Goal: Check status: Check status

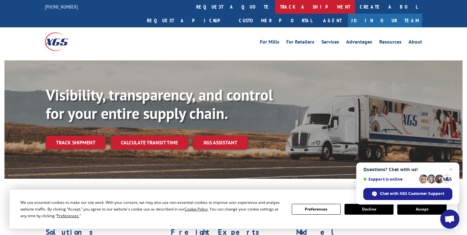
click at [275, 7] on link "track a shipment" at bounding box center [315, 7] width 80 height 14
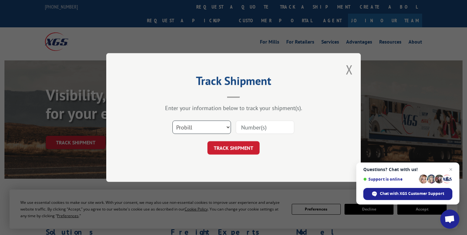
click at [172, 121] on select "Select category... Probill BOL PO" at bounding box center [201, 127] width 59 height 13
click at [250, 127] on input at bounding box center [265, 127] width 59 height 13
type input "17664715"
click button "TRACK SHIPMENT" at bounding box center [233, 147] width 52 height 13
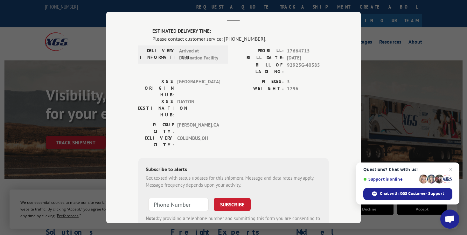
scroll to position [62, 0]
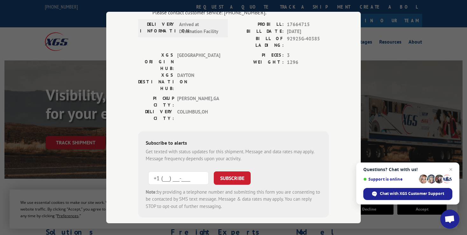
click at [171, 171] on input "+1 (___) ___-____" at bounding box center [178, 177] width 60 height 13
type input "[PHONE_NUMBER]"
click at [214, 171] on button "SUBSCRIBE" at bounding box center [232, 177] width 37 height 13
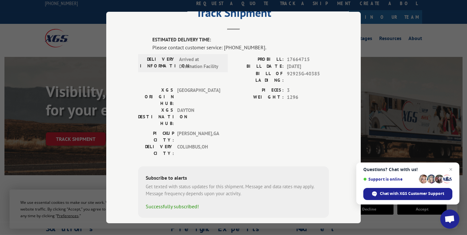
scroll to position [0, 0]
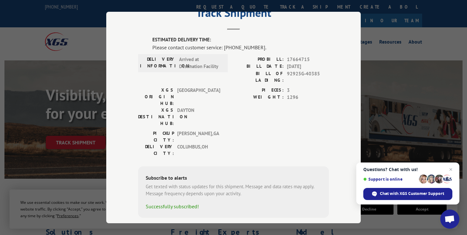
click at [348, 174] on div "Track Shipment ESTIMATED DELIVERY TIME: Please contact customer service: [PHONE…" at bounding box center [233, 118] width 254 height 212
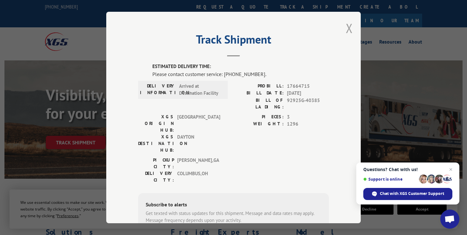
click at [346, 31] on button "Close modal" at bounding box center [349, 28] width 7 height 17
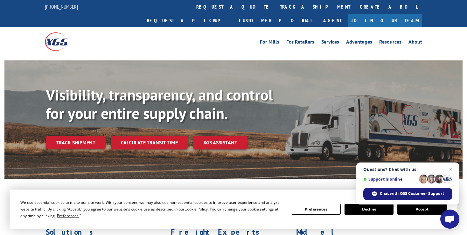
click at [399, 193] on span "Chat with XGS Customer Support" at bounding box center [412, 194] width 64 height 6
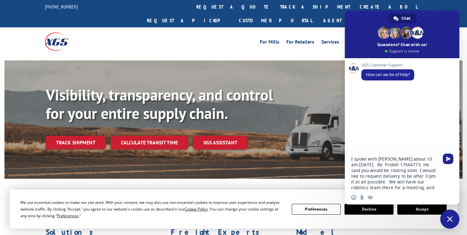
click at [367, 171] on textarea "I spoke with [PERSON_NAME] about 10 am [DATE]. Re: Probill 17664715. He said yo…" at bounding box center [395, 173] width 88 height 34
click at [377, 186] on textarea "I spoke with [PERSON_NAME] about 10 am [DATE]. Re: Probill 17664715. He said yo…" at bounding box center [395, 170] width 88 height 40
type textarea "I spoke with [PERSON_NAME] about 10 am [DATE]. Re: Probill 17664715. He said yo…"
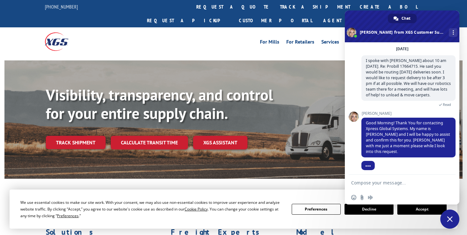
scroll to position [32, 0]
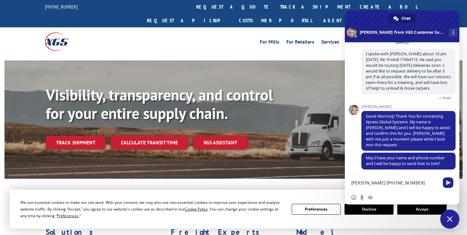
type textarea "[PERSON_NAME] [PHONE_NUMBER]"
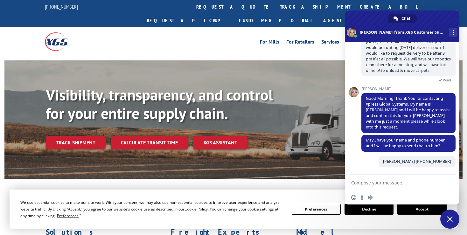
scroll to position [48, 0]
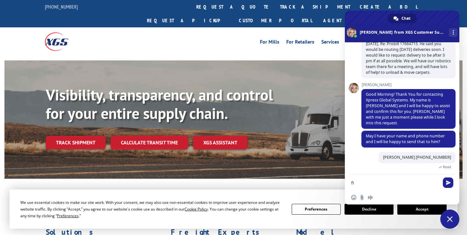
type textarea "f"
click at [379, 181] on textarea "For delivery to [GEOGRAPHIC_DATA][PERSON_NAME], ,[STREET_ADDRESS]" at bounding box center [395, 181] width 88 height 17
type textarea "For delivery to [GEOGRAPHIC_DATA][PERSON_NAME], [STREET_ADDRESS]"
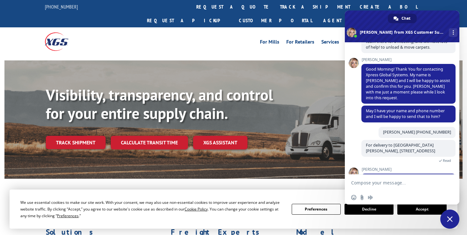
scroll to position [145, 0]
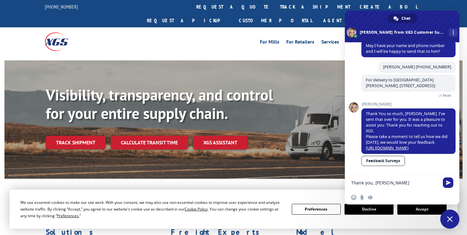
type textarea "Thank you, [PERSON_NAME]!"
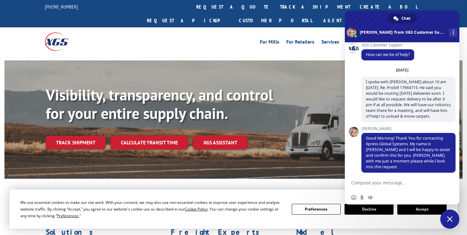
scroll to position [0, 0]
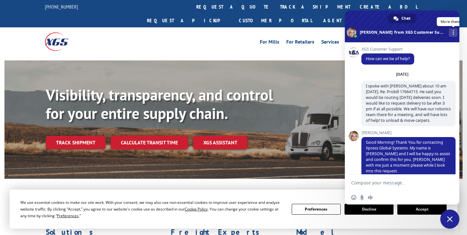
click at [453, 34] on span "More channels" at bounding box center [453, 32] width 1 height 4
click at [450, 74] on div "[DATE]" at bounding box center [402, 75] width 107 height 4
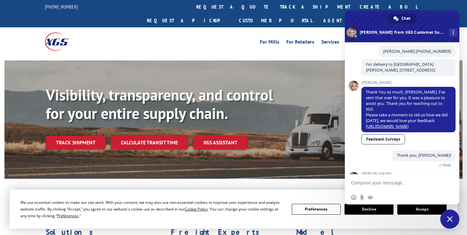
scroll to position [183, 0]
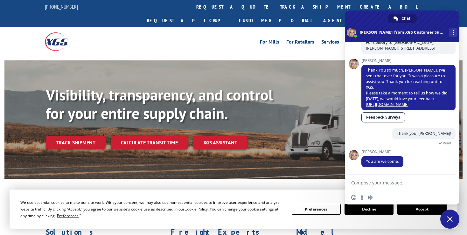
click at [388, 116] on link "Feedback Surveys" at bounding box center [383, 117] width 44 height 10
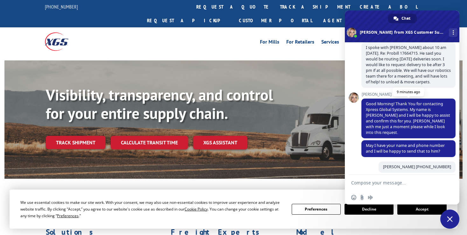
scroll to position [0, 0]
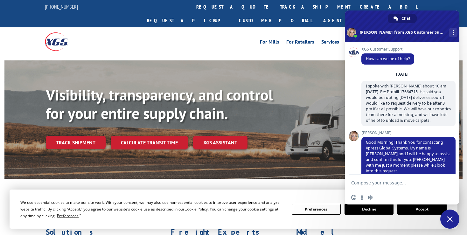
click at [425, 211] on button "Accept" at bounding box center [421, 209] width 49 height 11
